Goal: Navigation & Orientation: Find specific page/section

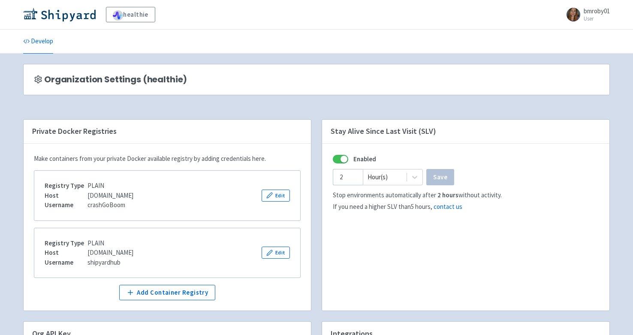
click at [591, 11] on span "bmroby01" at bounding box center [597, 11] width 26 height 8
click at [582, 36] on link "Profile" at bounding box center [585, 36] width 49 height 13
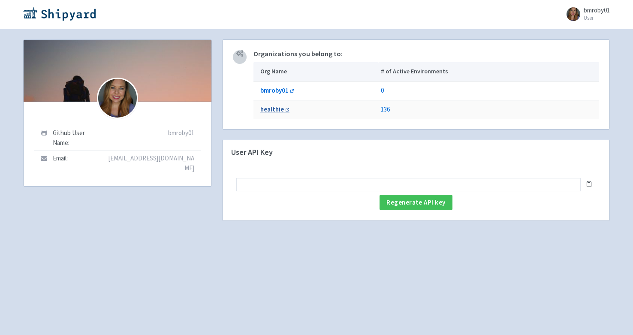
click at [269, 111] on b "healthie" at bounding box center [272, 109] width 24 height 8
click at [278, 90] on b "bmroby01" at bounding box center [274, 90] width 28 height 8
click at [48, 15] on img at bounding box center [59, 14] width 72 height 14
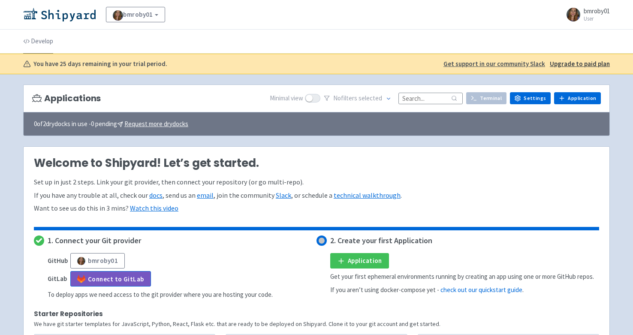
click at [41, 40] on link "Develop" at bounding box center [38, 42] width 30 height 24
click at [154, 15] on link "bmroby01" at bounding box center [135, 14] width 59 height 15
click at [150, 39] on link "healthie" at bounding box center [145, 38] width 78 height 14
